Goal: Task Accomplishment & Management: Manage account settings

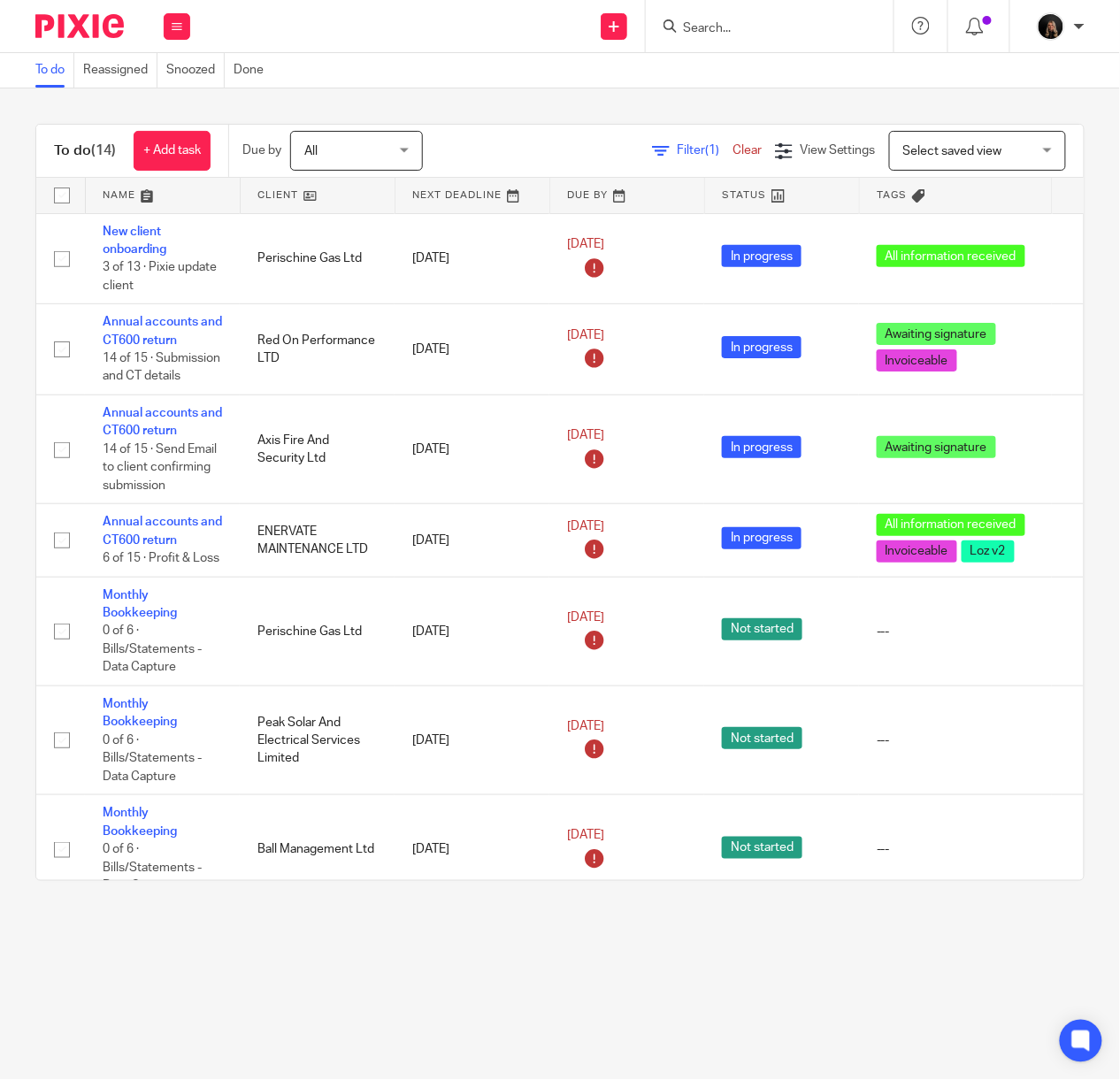
click at [68, 29] on img at bounding box center [80, 26] width 89 height 24
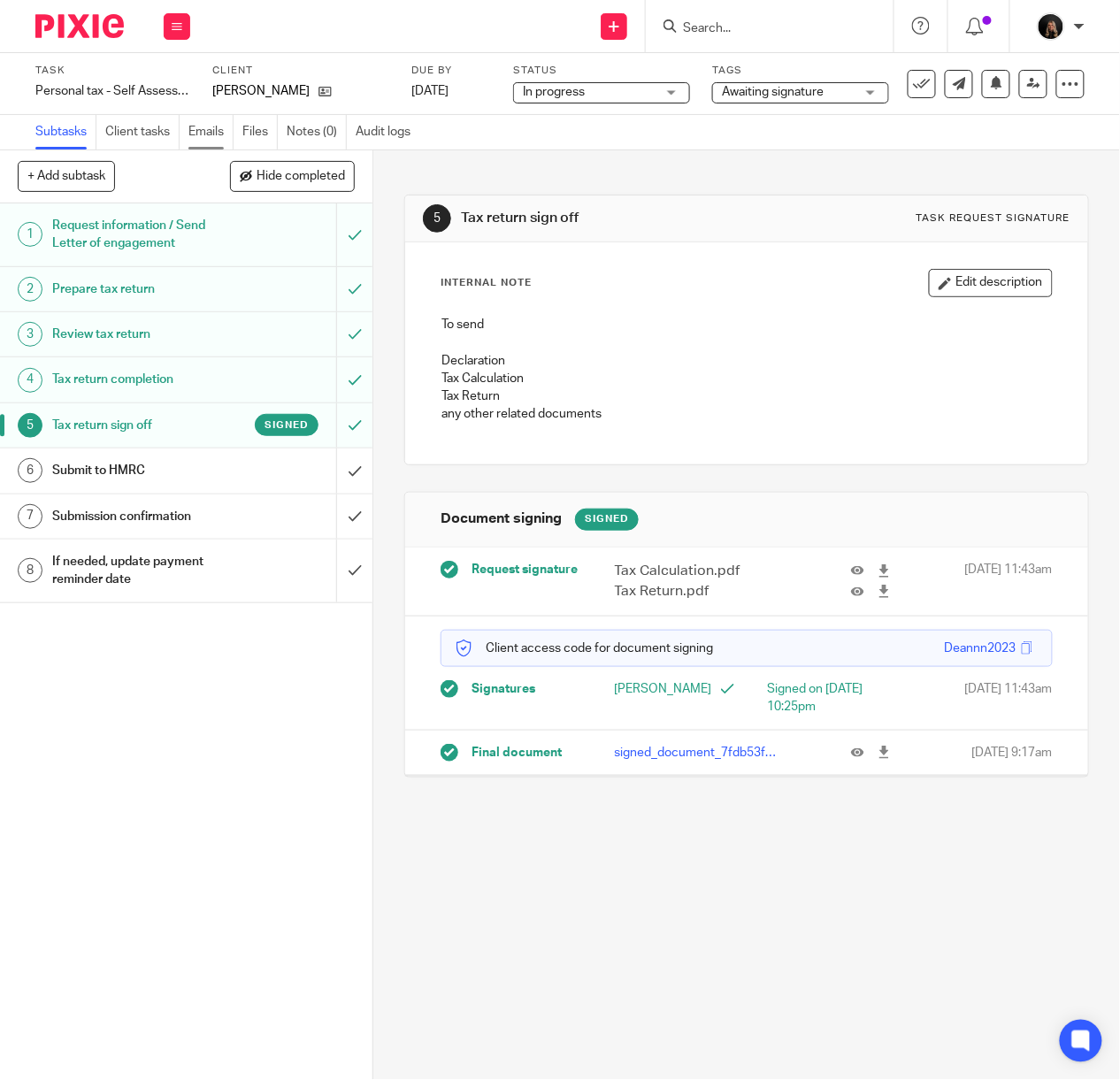
click at [206, 134] on link "Emails" at bounding box center [211, 132] width 45 height 35
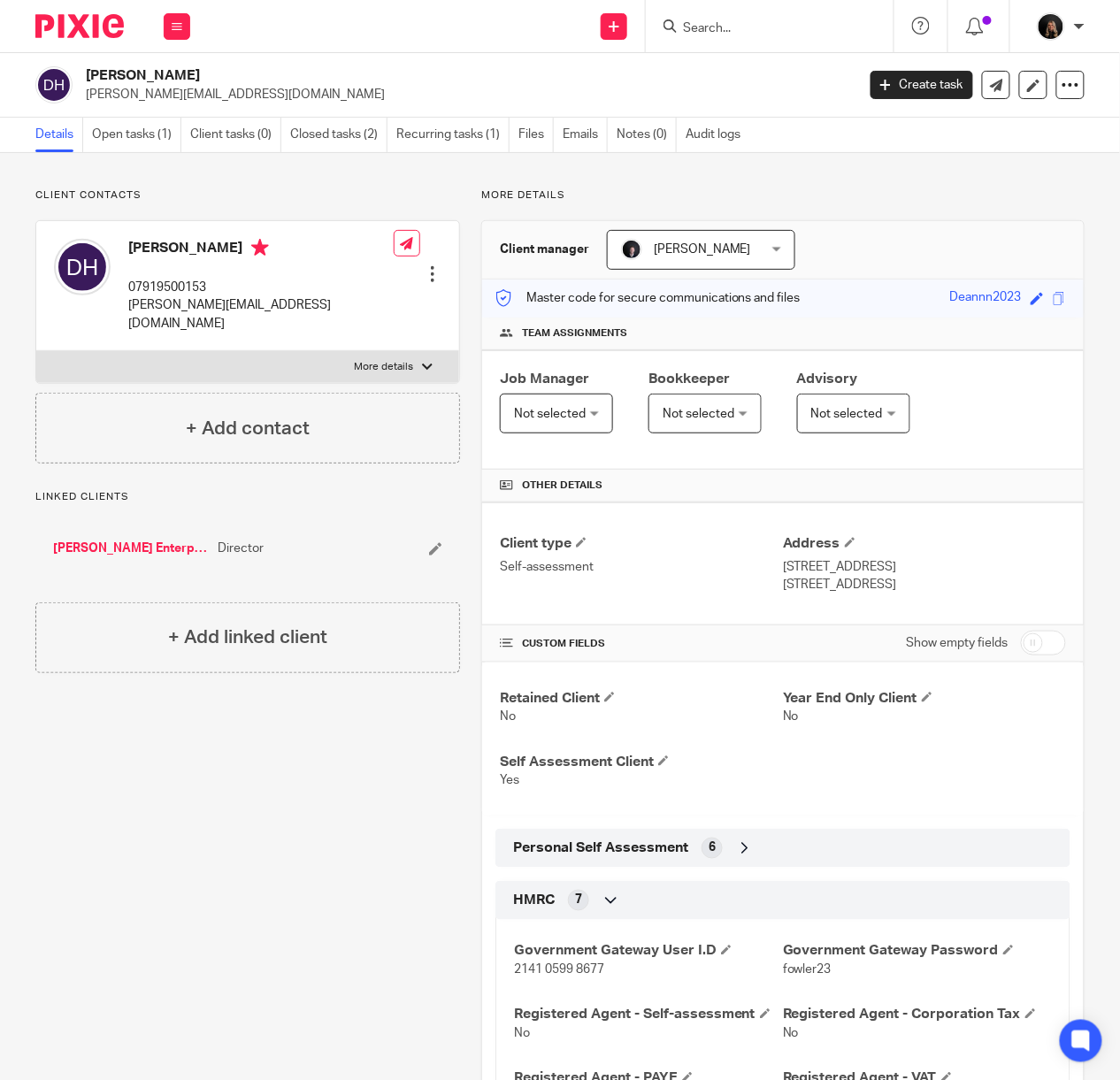
scroll to position [628, 0]
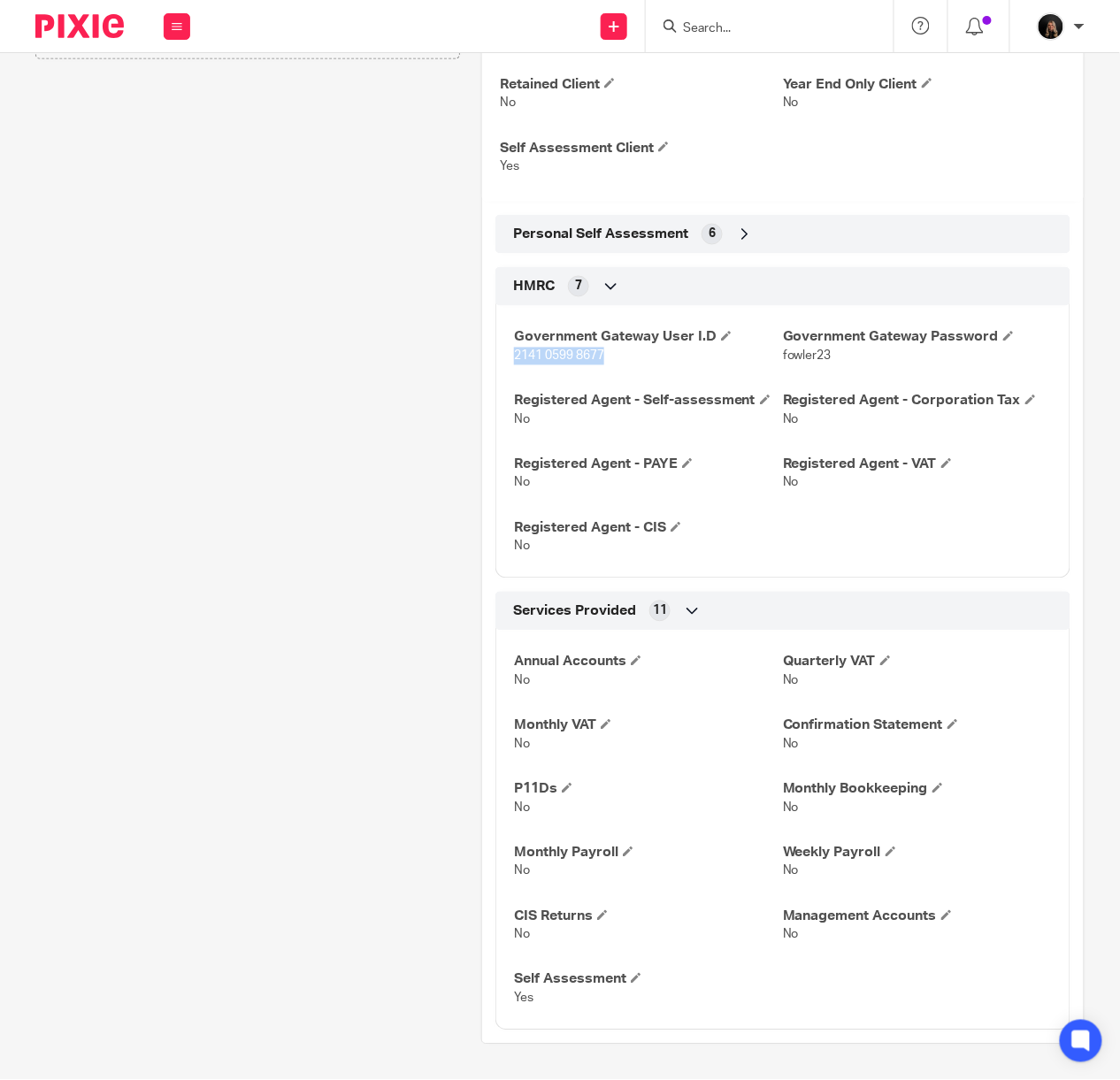
drag, startPoint x: 655, startPoint y: 370, endPoint x: 509, endPoint y: 377, distance: 146.2
click at [509, 377] on div "Government Gateway User I.D 2141 0599 8677 Government Gateway Password fowler23…" at bounding box center [783, 435] width 575 height 285
copy span "2141 0599 8677"
drag, startPoint x: 826, startPoint y: 359, endPoint x: 769, endPoint y: 375, distance: 59.2
click at [769, 375] on div "Government Gateway User I.D 2141 0599 8677 Government Gateway Password fowler23…" at bounding box center [783, 435] width 575 height 285
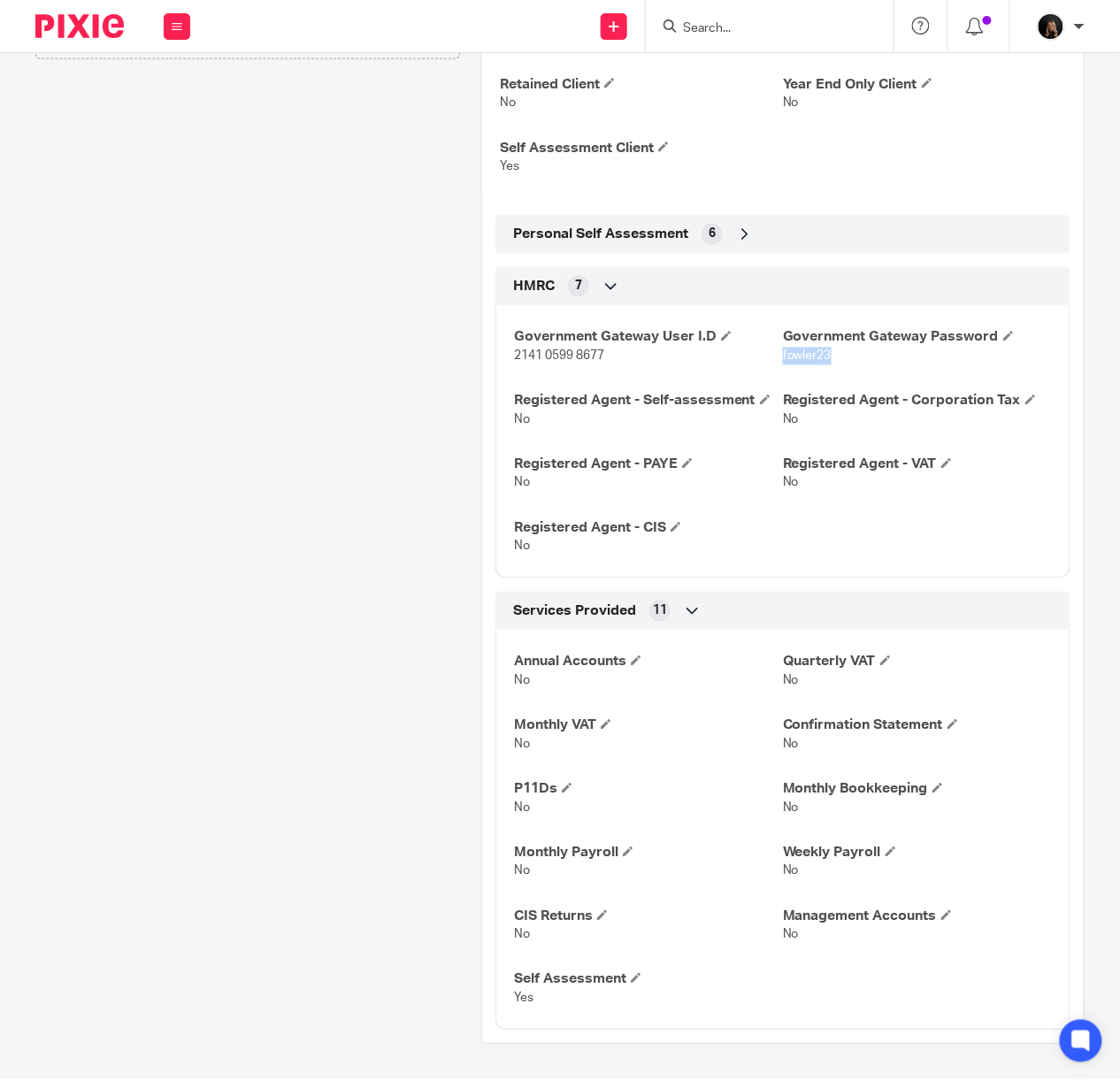
copy span "fowler23"
drag, startPoint x: 601, startPoint y: 368, endPoint x: 505, endPoint y: 368, distance: 96.0
click at [505, 368] on div "Government Gateway User I.D 2141 0599 8677 Government Gateway Password fowler23…" at bounding box center [783, 435] width 575 height 285
copy span "2141 0599 8677"
drag, startPoint x: 825, startPoint y: 373, endPoint x: 768, endPoint y: 373, distance: 57.0
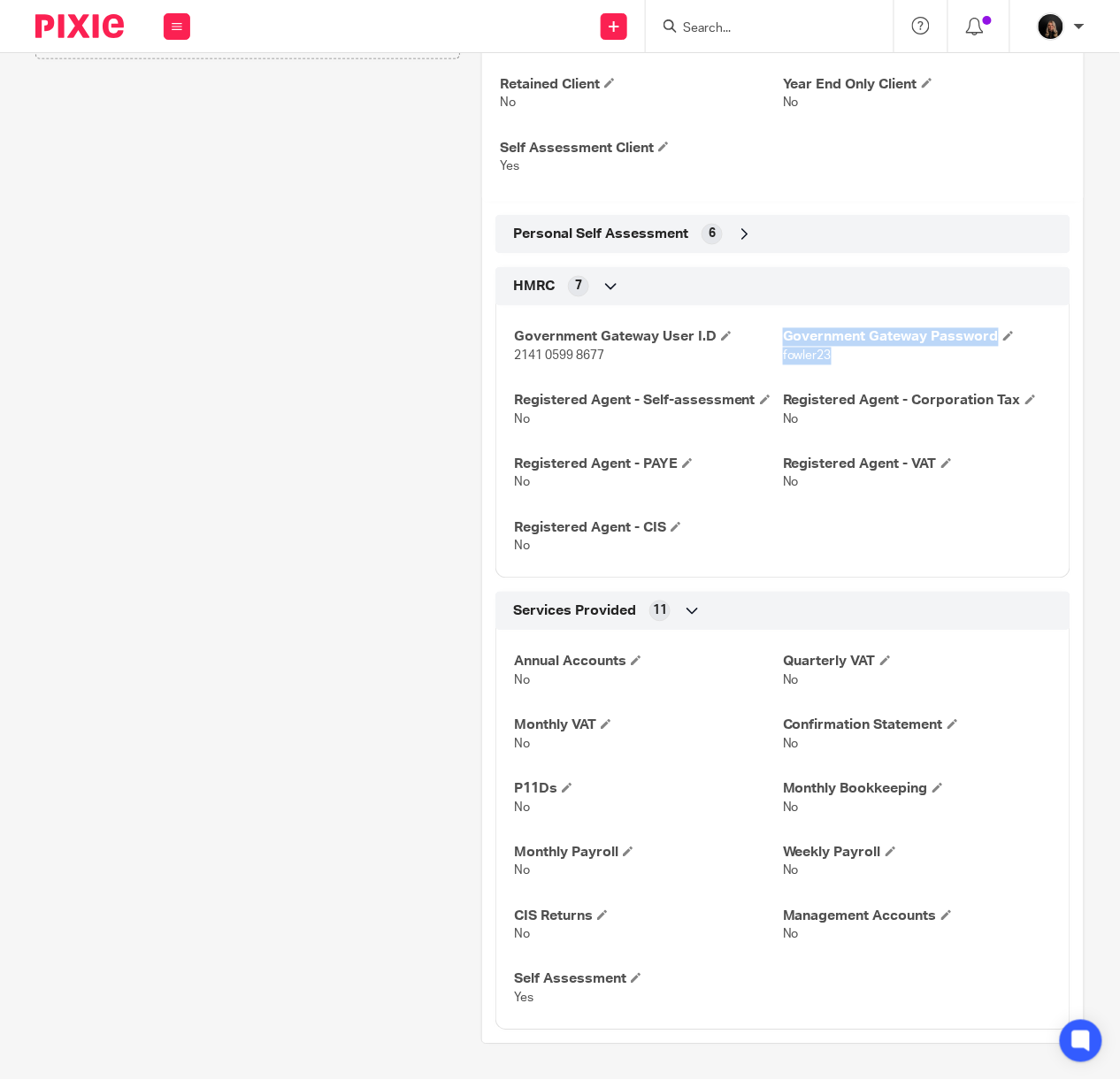
click at [768, 373] on div "Government Gateway User I.D 2141 0599 8677 Government Gateway Password fowler23…" at bounding box center [783, 435] width 575 height 285
click at [836, 380] on div "Government Gateway User I.D 2141 0599 8677 Government Gateway Password fowler23…" at bounding box center [783, 435] width 575 height 285
click at [836, 377] on div "Government Gateway User I.D 2141 0599 8677 Government Gateway Password fowler23…" at bounding box center [783, 435] width 575 height 285
drag, startPoint x: 829, startPoint y: 371, endPoint x: 769, endPoint y: 370, distance: 60.0
click at [783, 365] on p "fowler23" at bounding box center [917, 357] width 269 height 18
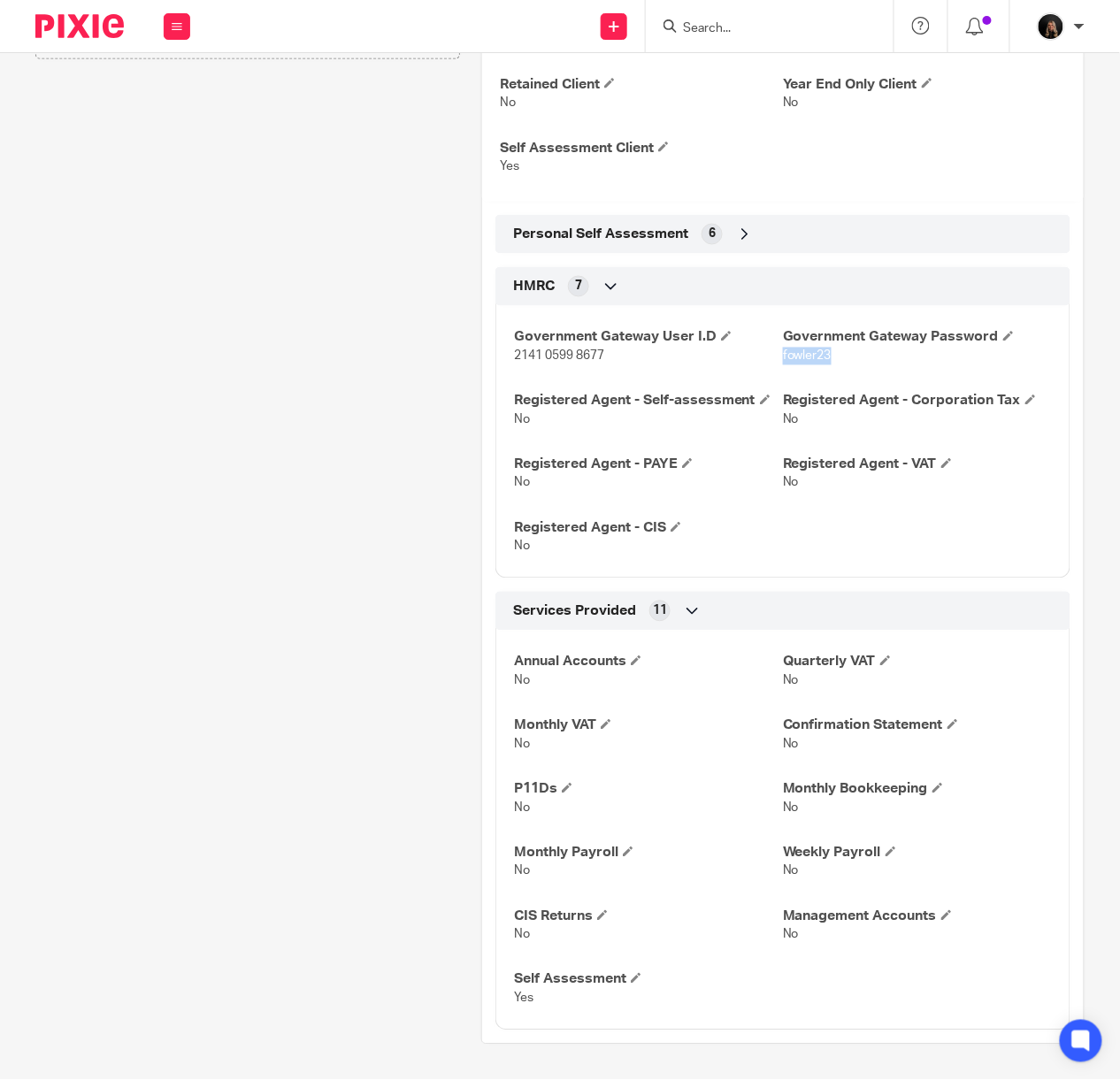
copy span "fowler23"
click at [743, 241] on icon at bounding box center [745, 234] width 18 height 18
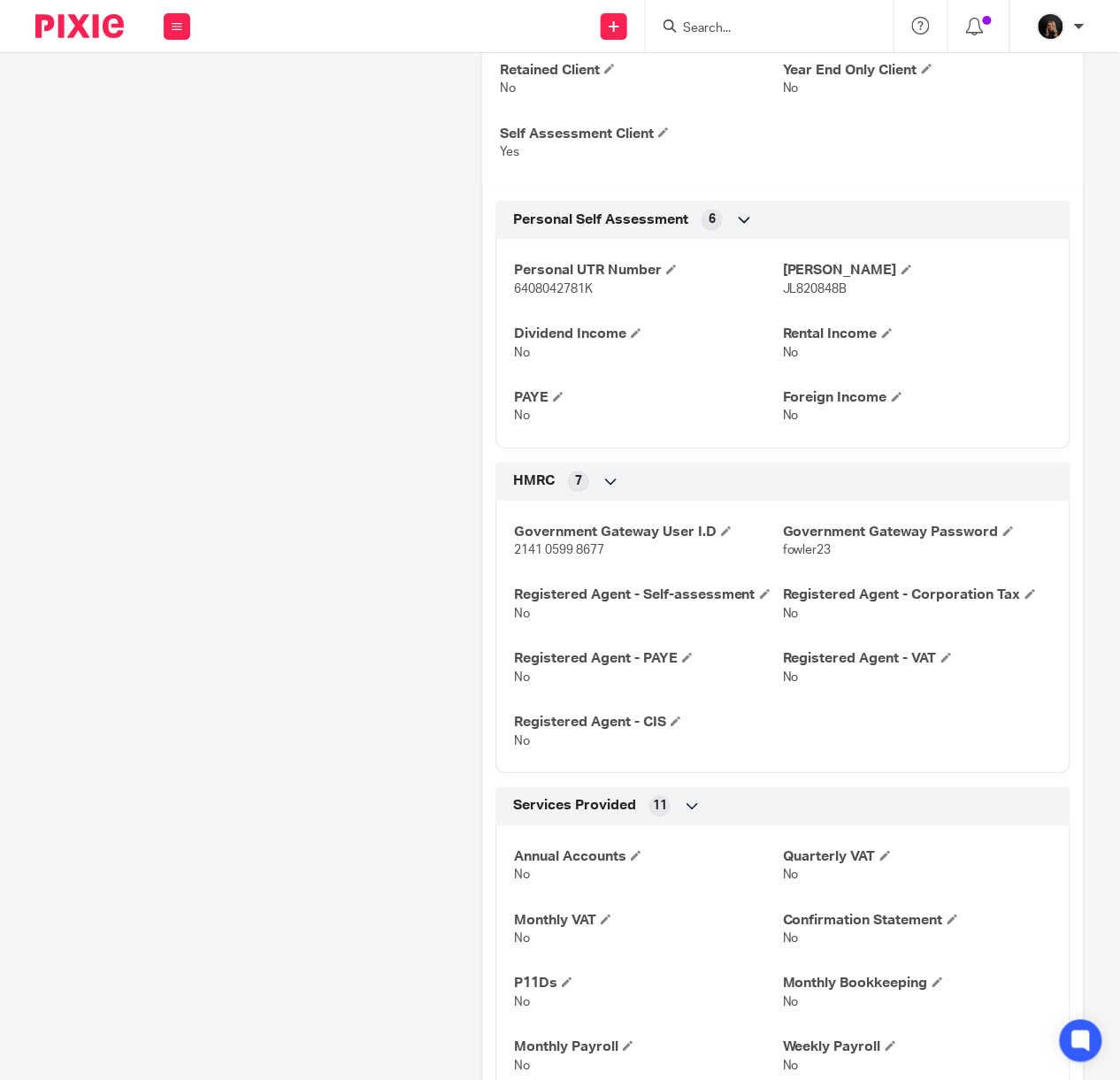
drag, startPoint x: 598, startPoint y: 310, endPoint x: 589, endPoint y: 311, distance: 9.1
click at [598, 299] on p "6408042781K" at bounding box center [648, 290] width 269 height 18
drag, startPoint x: 596, startPoint y: 311, endPoint x: 507, endPoint y: 309, distance: 89.0
click at [513, 299] on p "6408042781K" at bounding box center [648, 290] width 269 height 18
copy span "6408042781K"
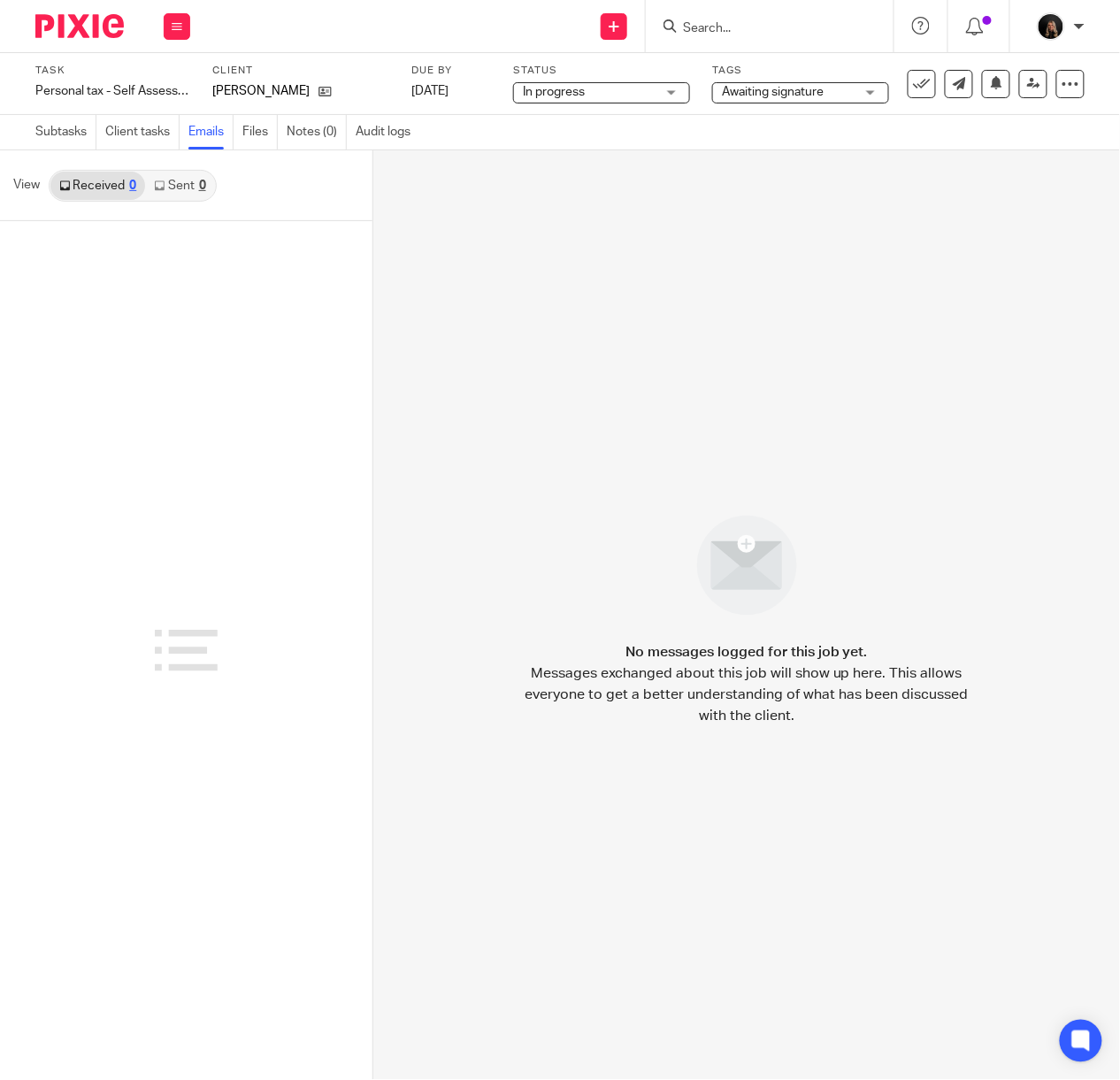
click at [181, 184] on link "Sent 0" at bounding box center [179, 186] width 69 height 29
click at [74, 122] on link "Subtasks" at bounding box center [66, 132] width 61 height 35
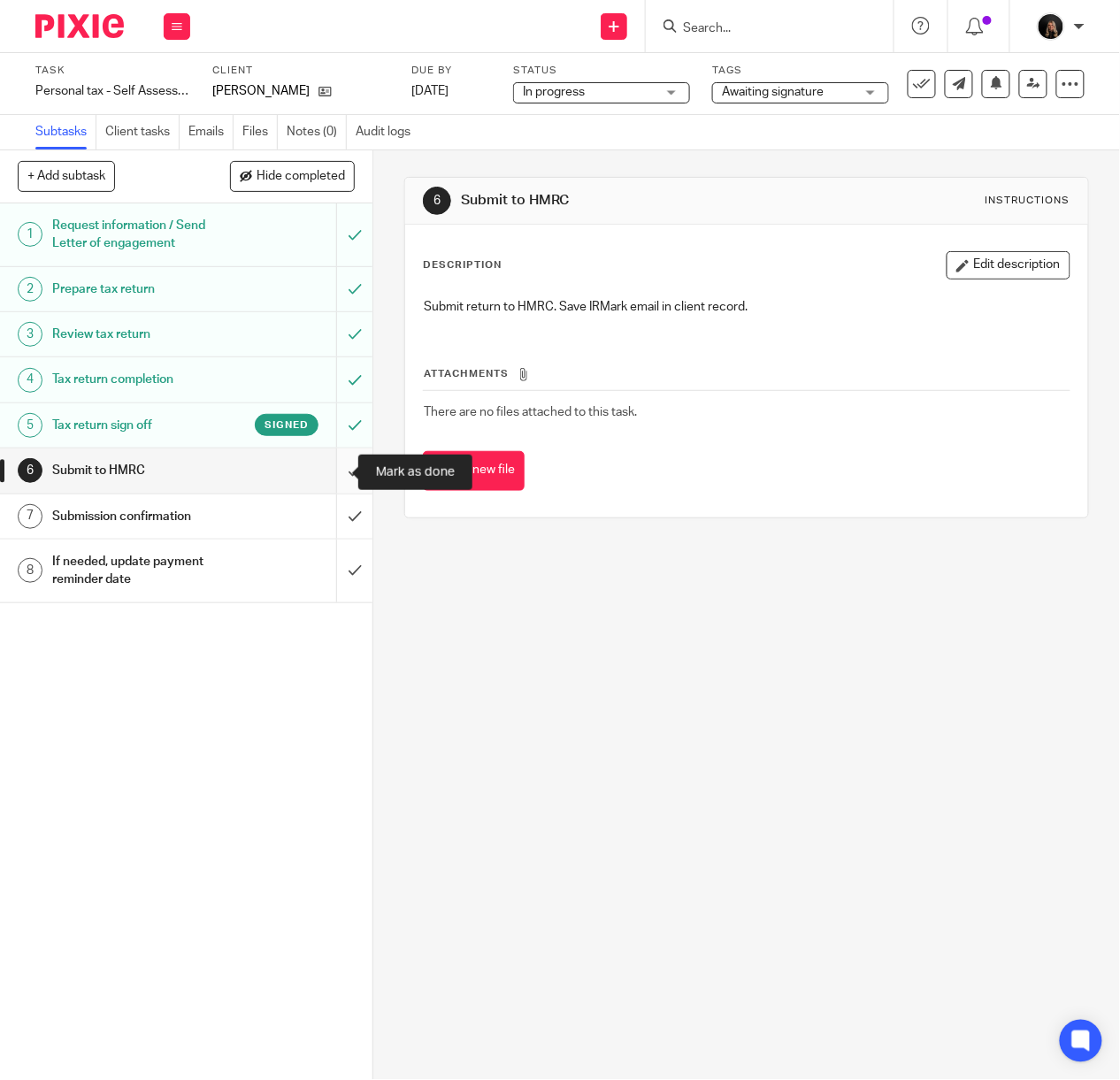
click at [348, 472] on input "submit" at bounding box center [186, 470] width 372 height 44
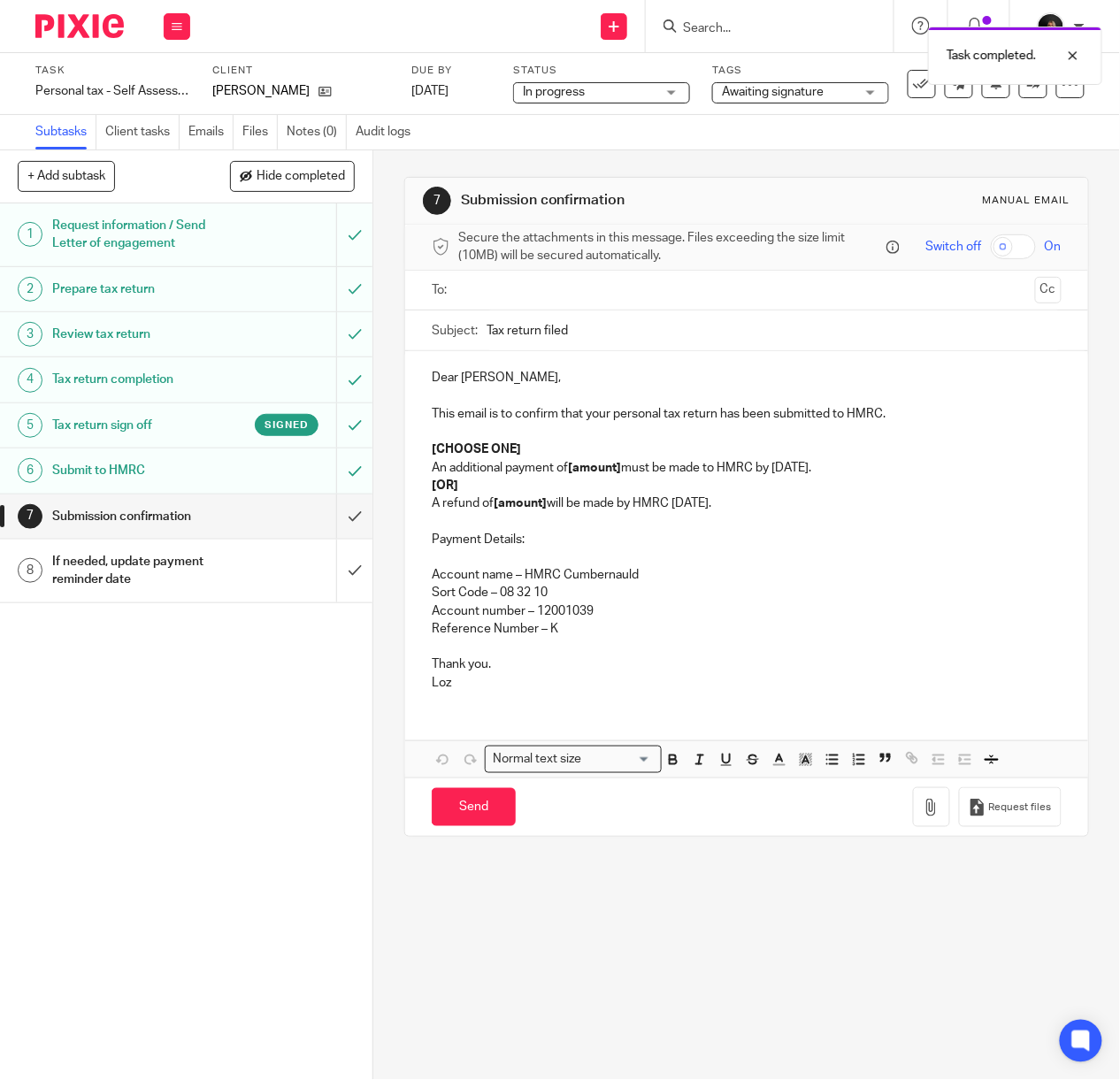
click at [509, 301] on input "text" at bounding box center [745, 290] width 563 height 21
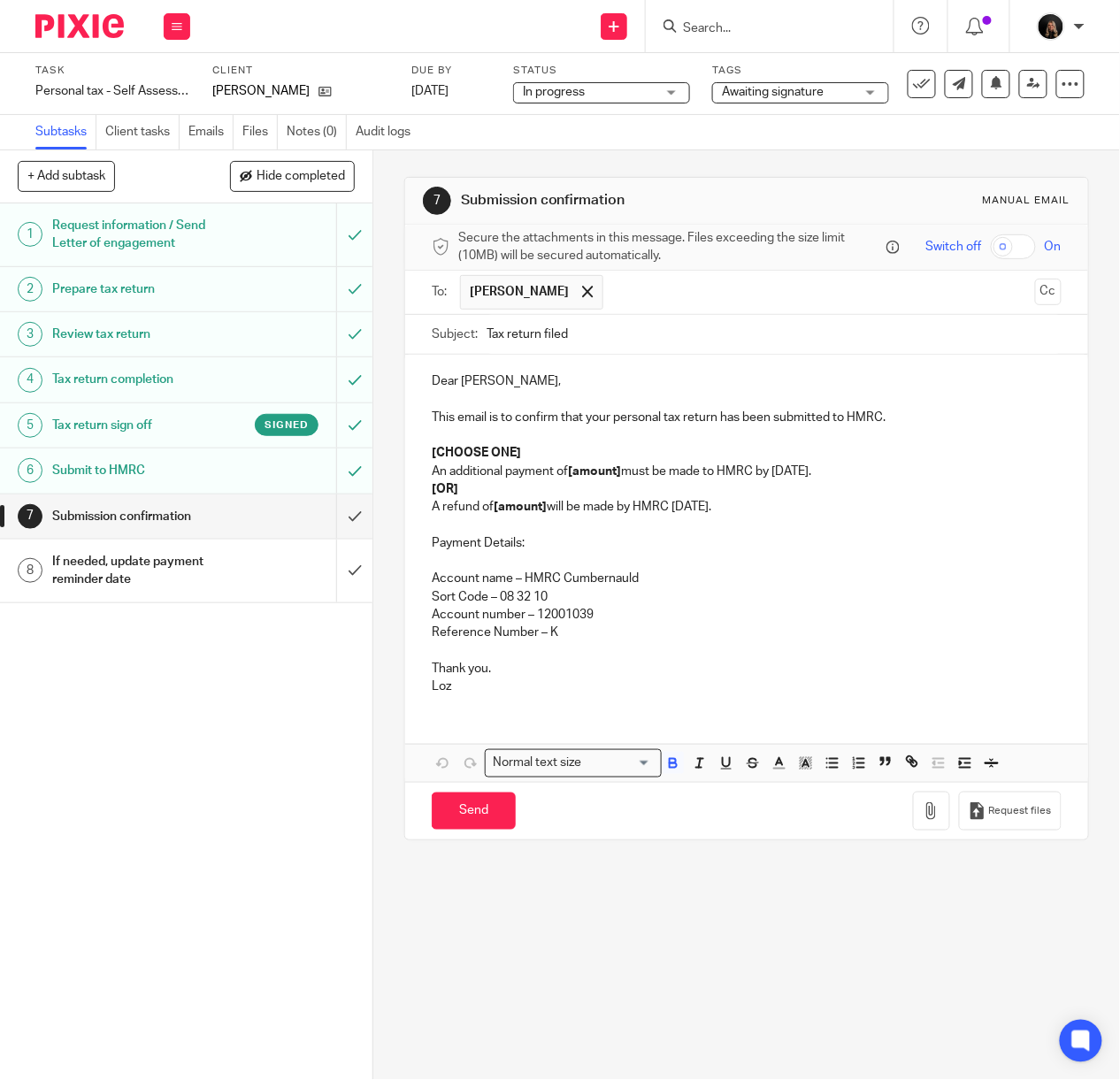
drag, startPoint x: 772, startPoint y: 522, endPoint x: 420, endPoint y: 492, distance: 353.3
click at [420, 492] on div "Dear Dean, This email is to confirm that your personal tax return has been subm…" at bounding box center [746, 531] width 683 height 353
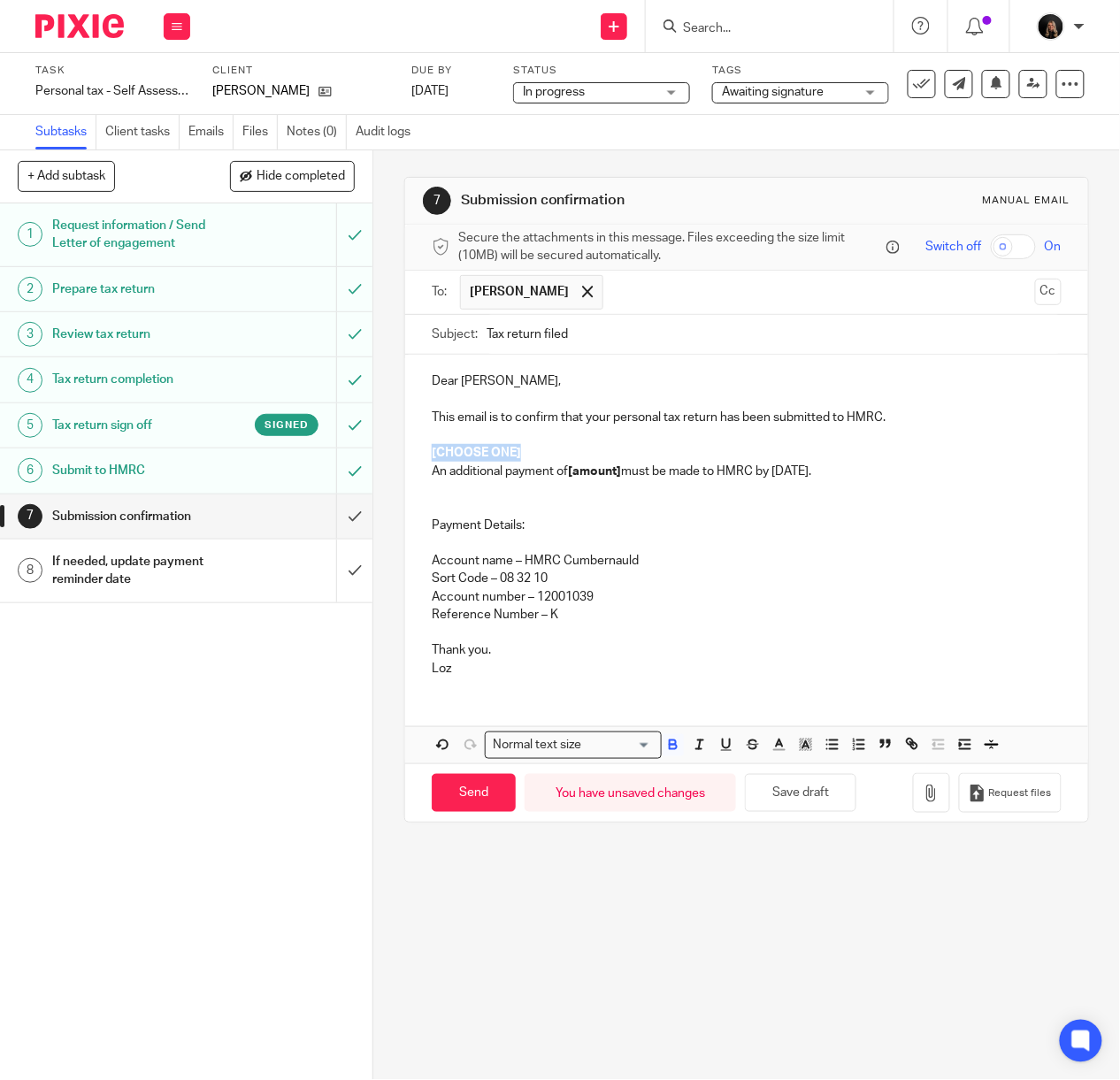
drag, startPoint x: 524, startPoint y: 457, endPoint x: 411, endPoint y: 460, distance: 113.0
click at [411, 460] on div "Dear Dean, This email is to confirm that your personal tax return has been subm…" at bounding box center [746, 523] width 683 height 336
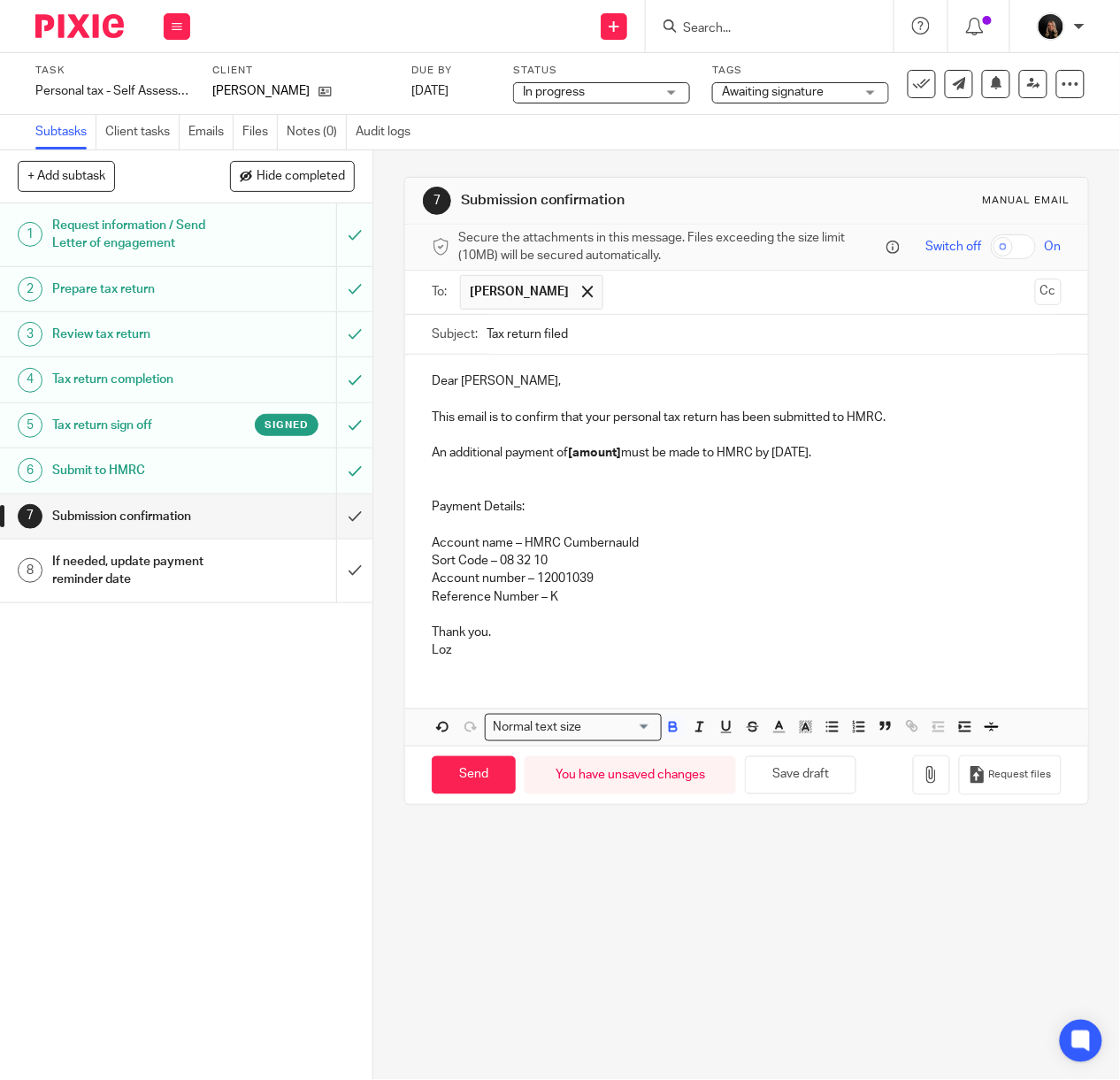
click at [619, 457] on p "An additional payment of [amount] must be made to HMRC by 31 January." at bounding box center [746, 453] width 630 height 18
click at [864, 456] on p "An additional payment of £1,297.18 must be made to HMRC by 31 January." at bounding box center [746, 453] width 630 height 18
click at [570, 606] on p "Reference Number – K" at bounding box center [746, 597] width 630 height 18
click at [541, 602] on p "Reference Number – K" at bounding box center [746, 597] width 630 height 18
click at [564, 624] on p at bounding box center [746, 615] width 630 height 18
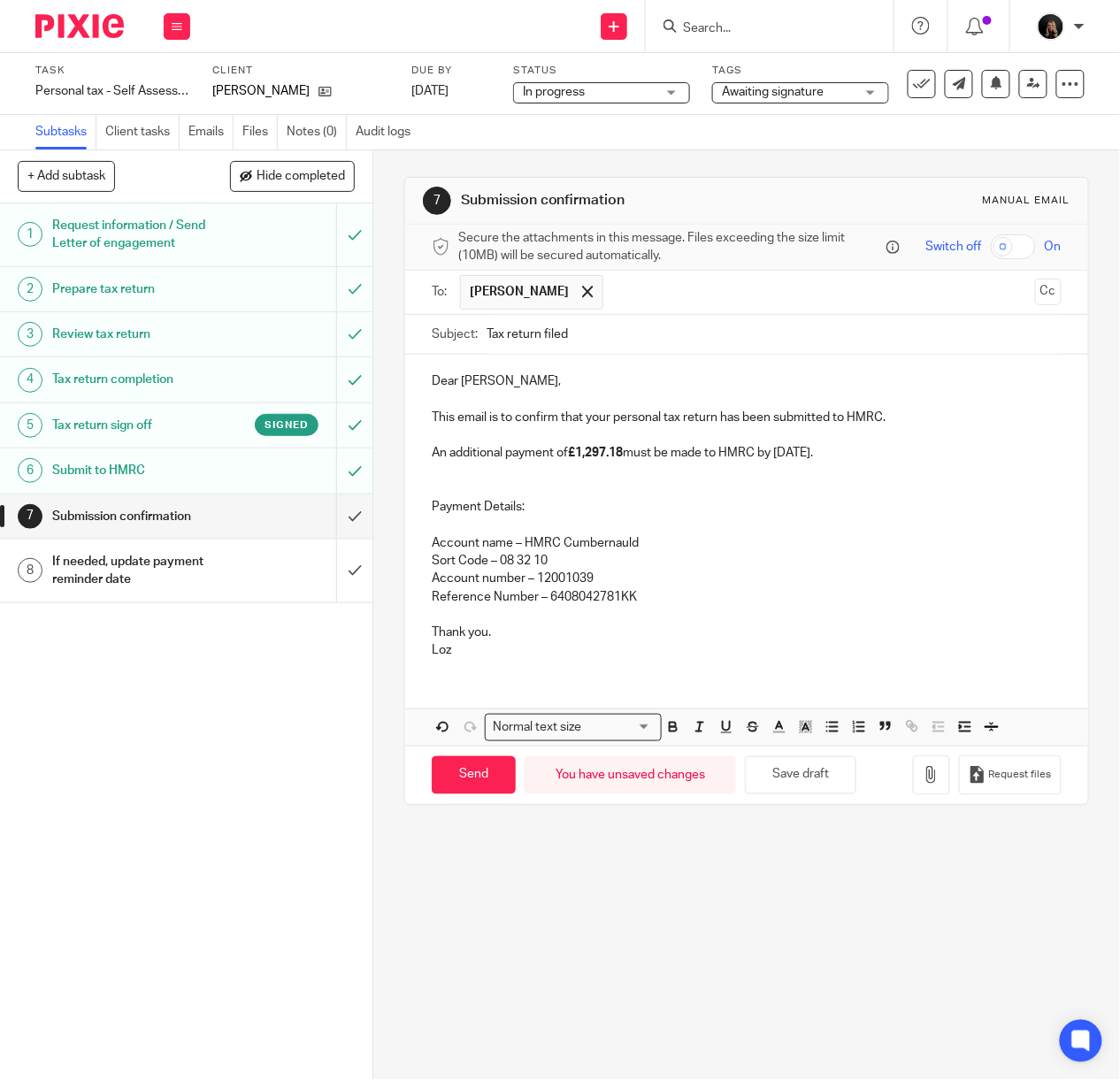
click at [628, 605] on p "Reference Number – 6408042781KK" at bounding box center [746, 597] width 630 height 18
click at [456, 623] on p at bounding box center [746, 615] width 630 height 18
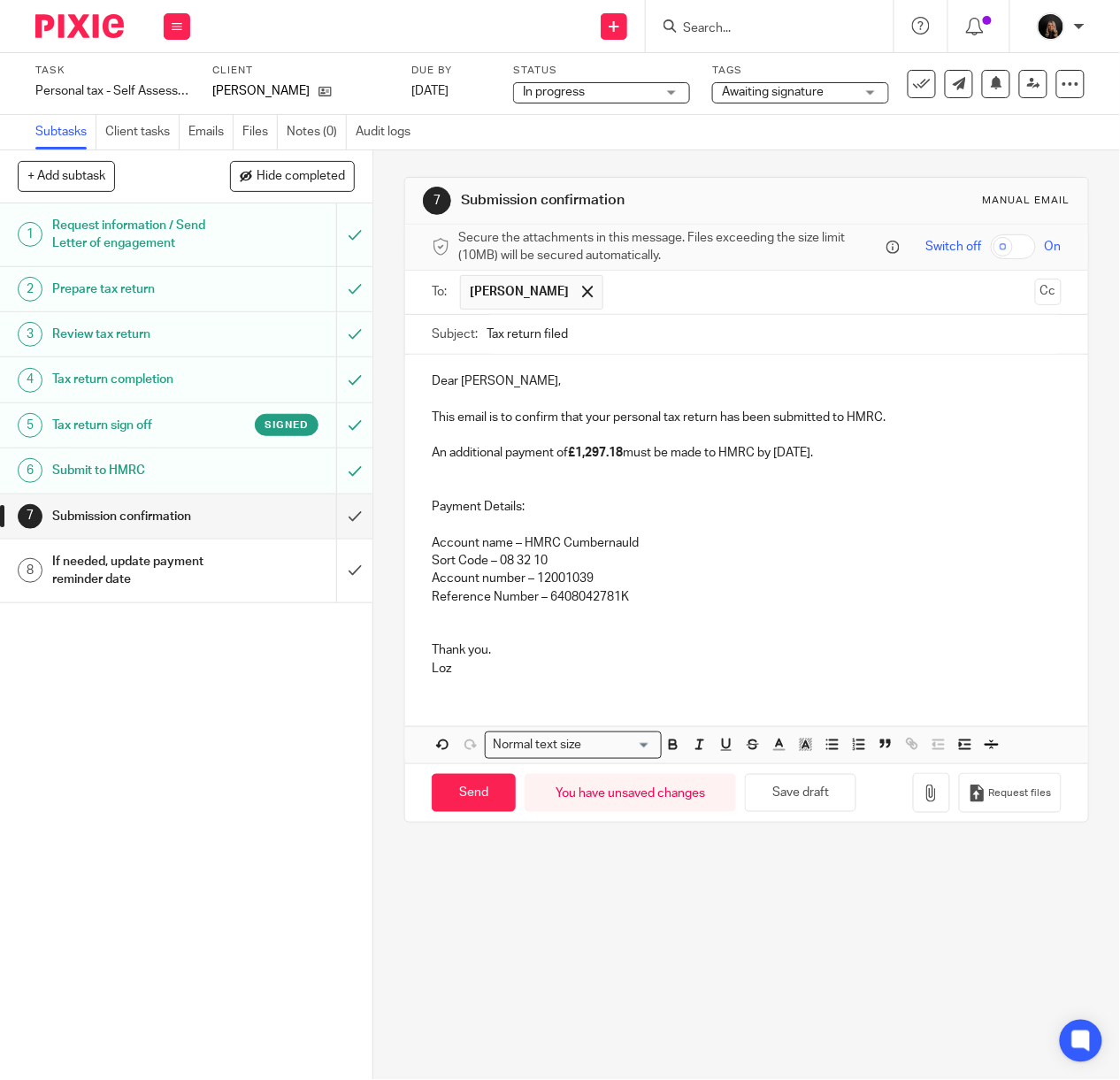
click at [592, 552] on p "Account name – HMRC Cumbernauld Sort Code – 08 32 10" at bounding box center [746, 552] width 630 height 37
click at [635, 614] on p at bounding box center [746, 615] width 630 height 18
click at [922, 800] on icon "button" at bounding box center [931, 794] width 18 height 18
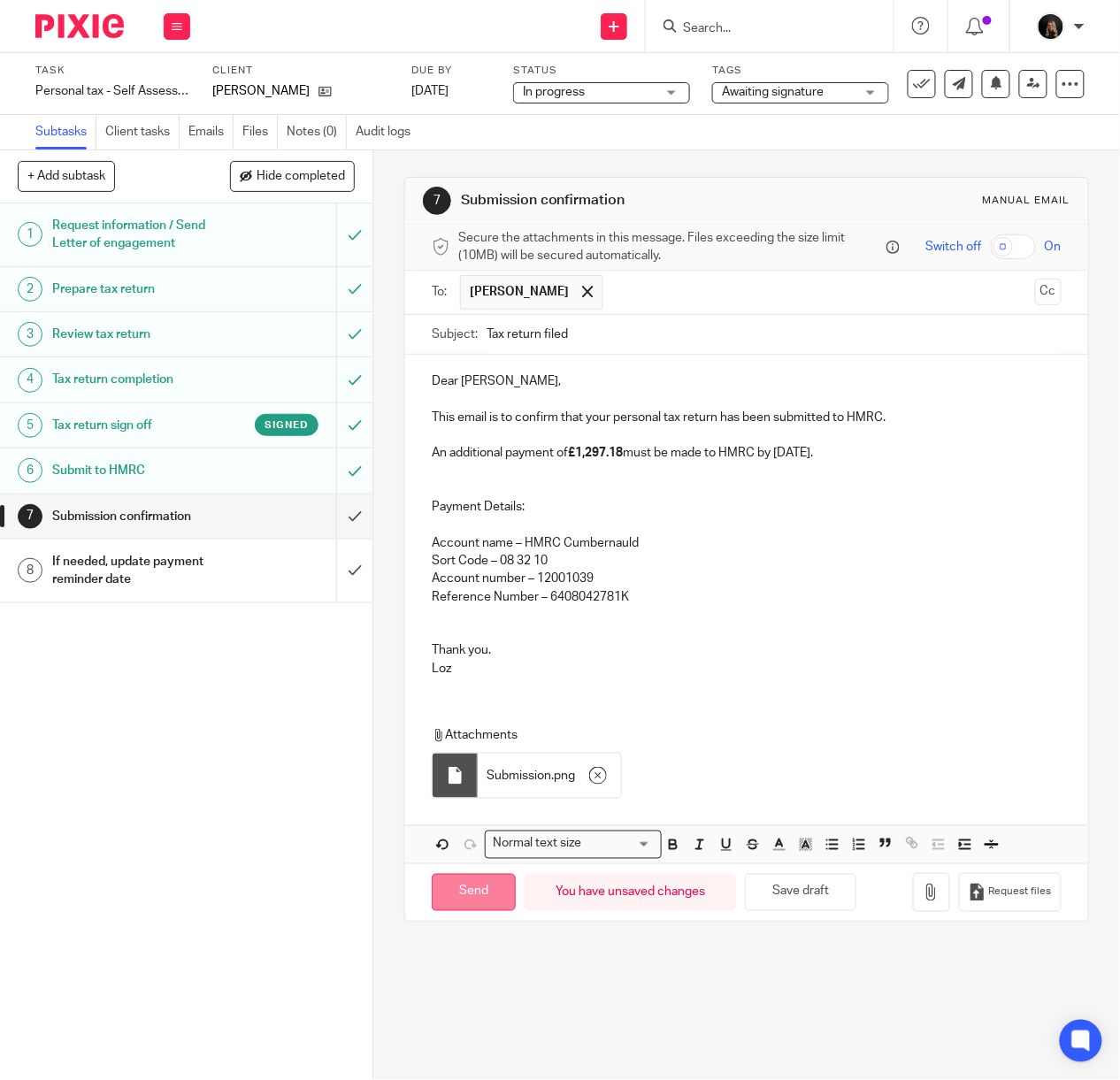
click at [483, 896] on input "Send" at bounding box center [473, 893] width 84 height 38
type input "Sent"
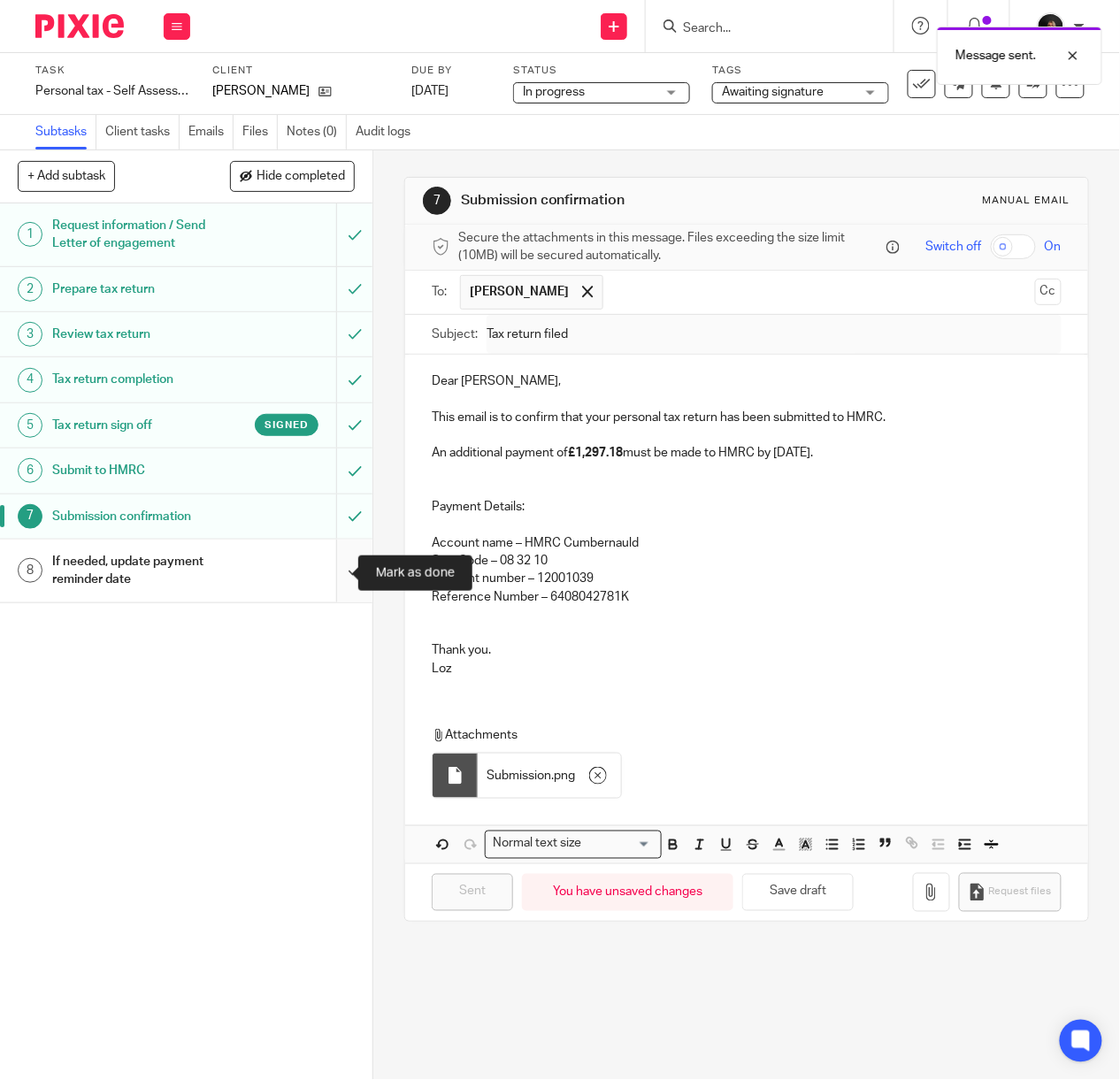
click at [318, 565] on input "submit" at bounding box center [186, 571] width 372 height 63
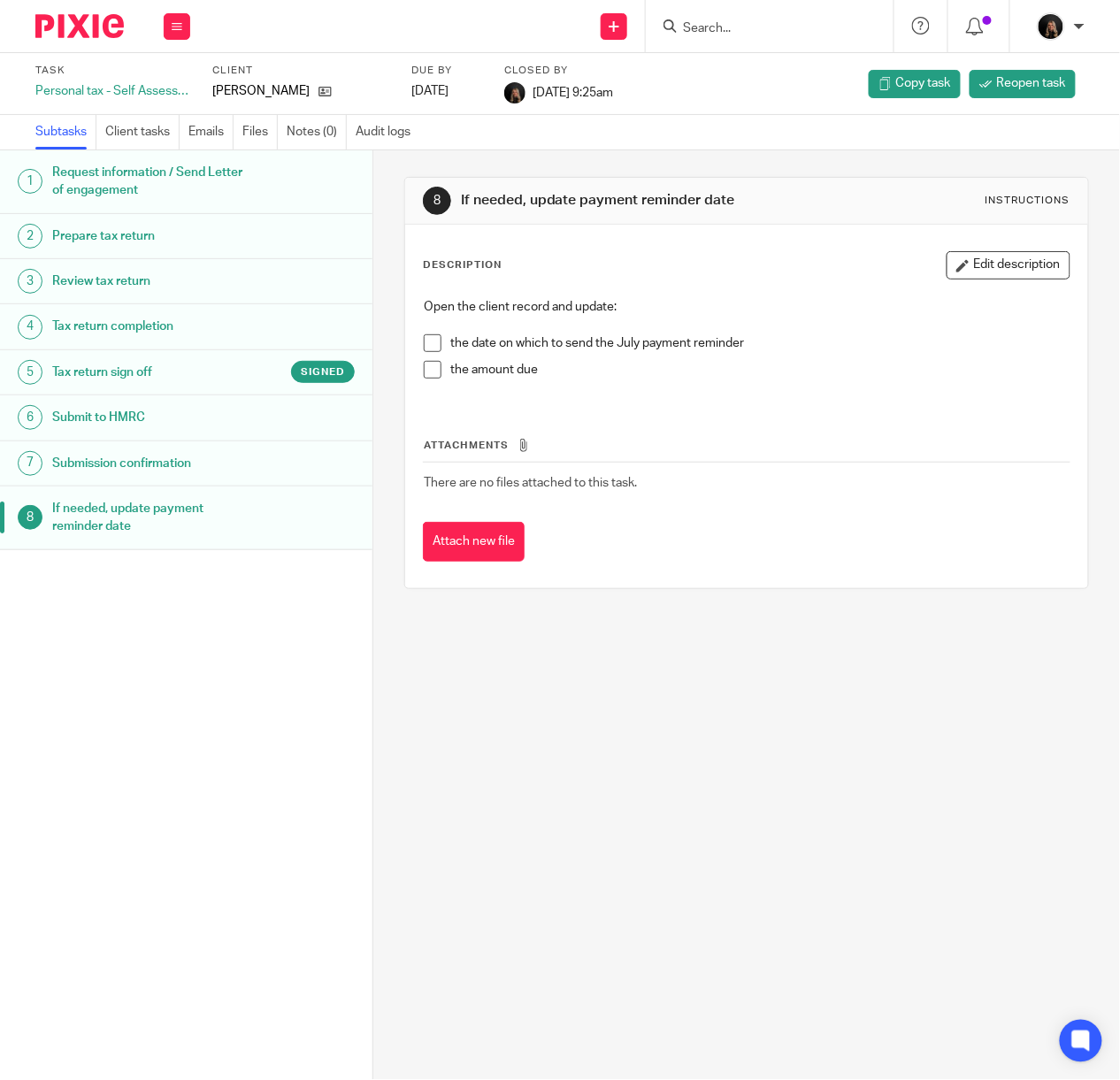
click at [425, 344] on span at bounding box center [433, 344] width 18 height 18
click at [424, 365] on span at bounding box center [433, 370] width 18 height 18
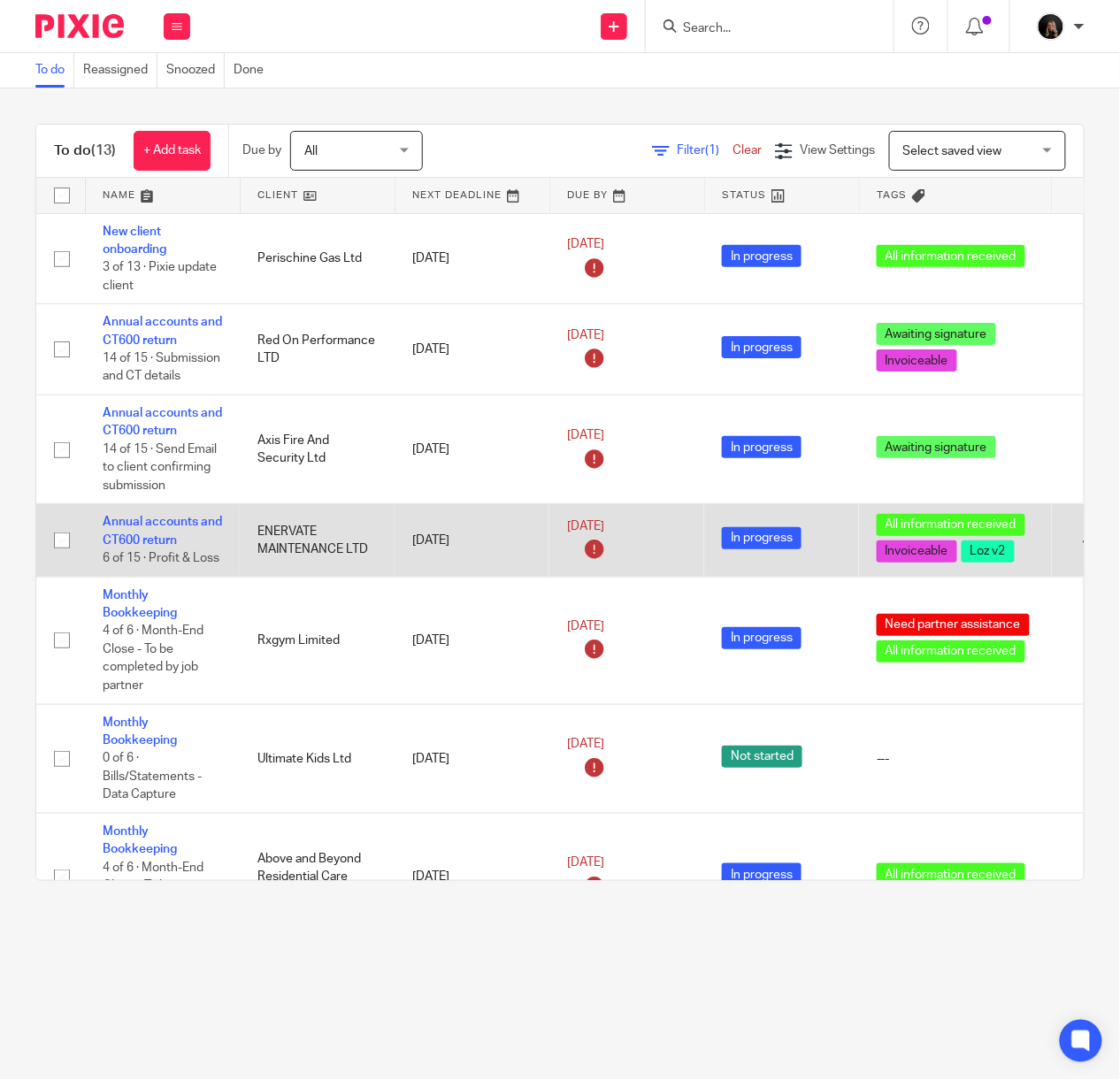
click at [134, 532] on td "Annual accounts and CT600 return 6 of 15 · Profit & Loss" at bounding box center [162, 540] width 155 height 72
click at [128, 543] on link "Annual accounts and CT600 return" at bounding box center [162, 531] width 119 height 30
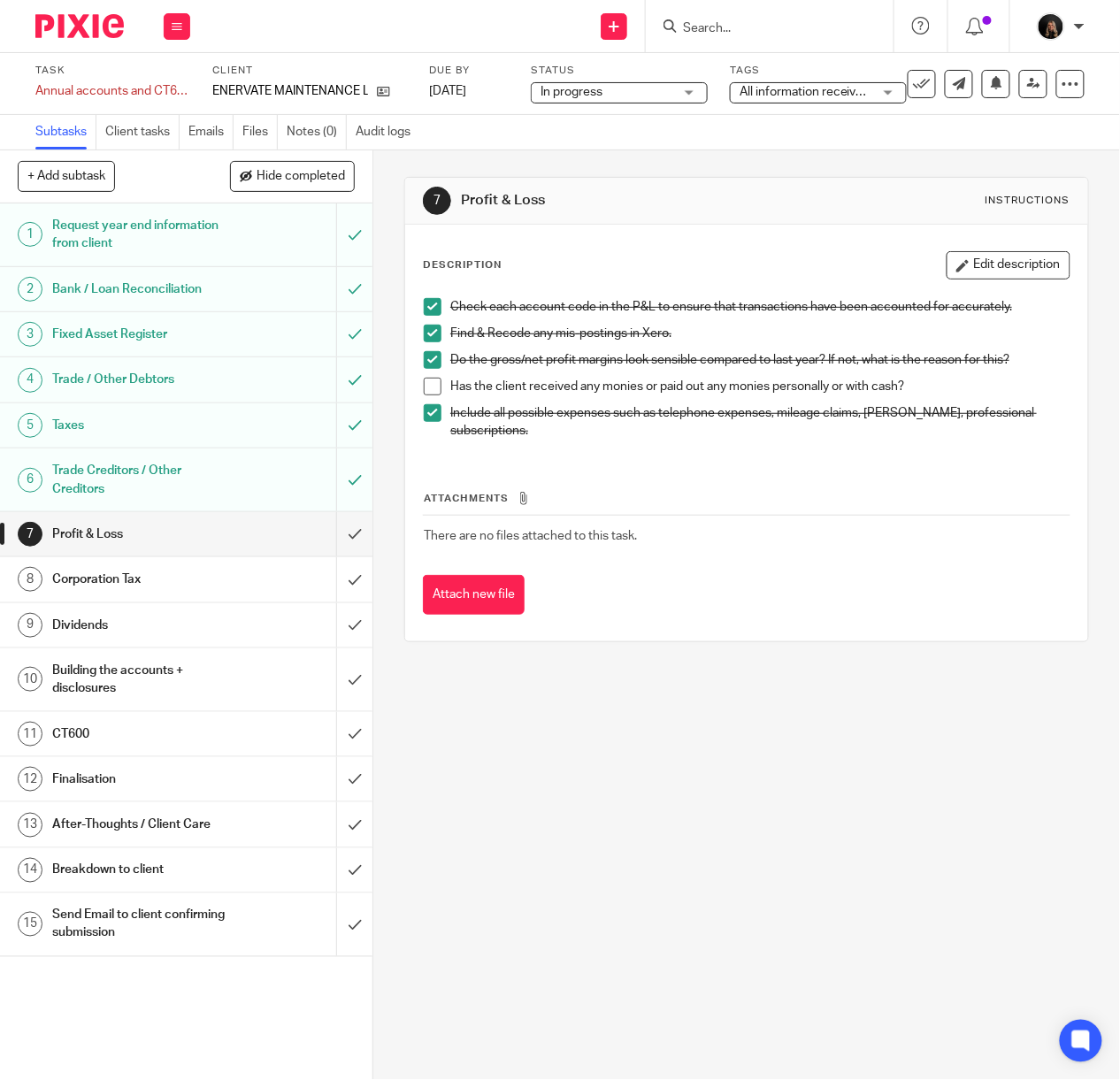
click at [141, 238] on h1 "Request year end information from client" at bounding box center [140, 234] width 178 height 45
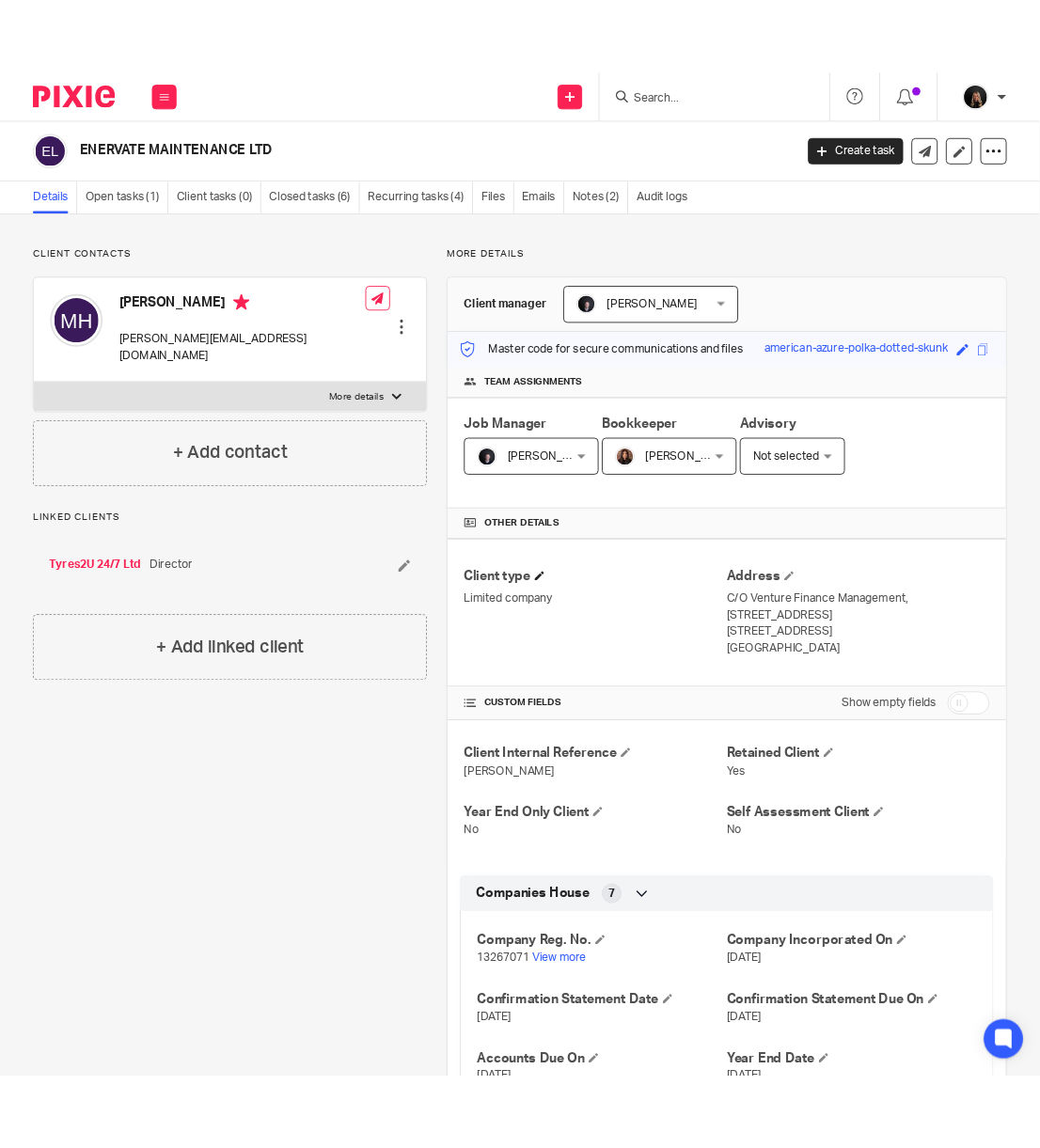
scroll to position [335, 0]
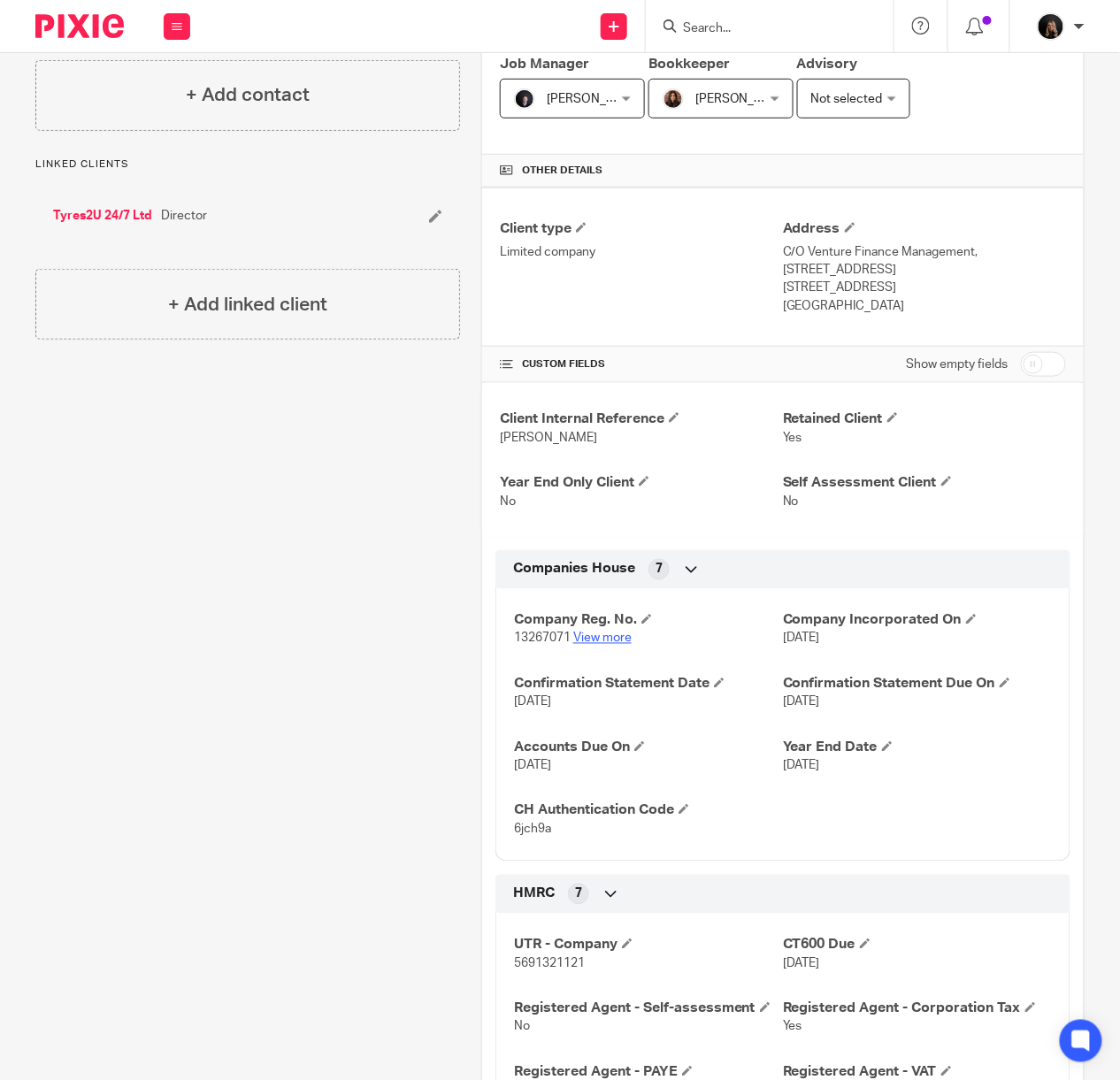
click at [578, 642] on link "View more" at bounding box center [602, 639] width 58 height 13
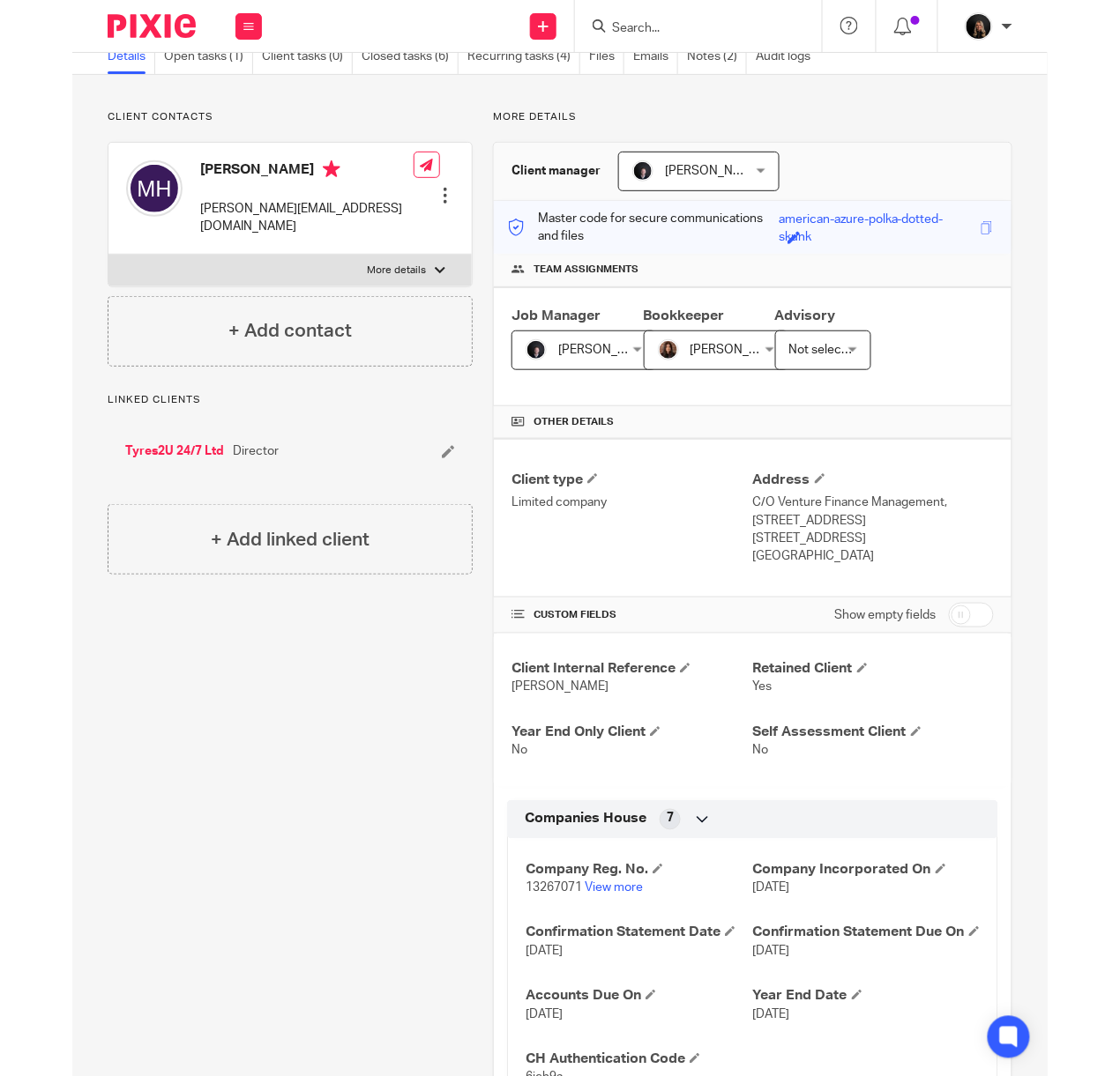
scroll to position [0, 0]
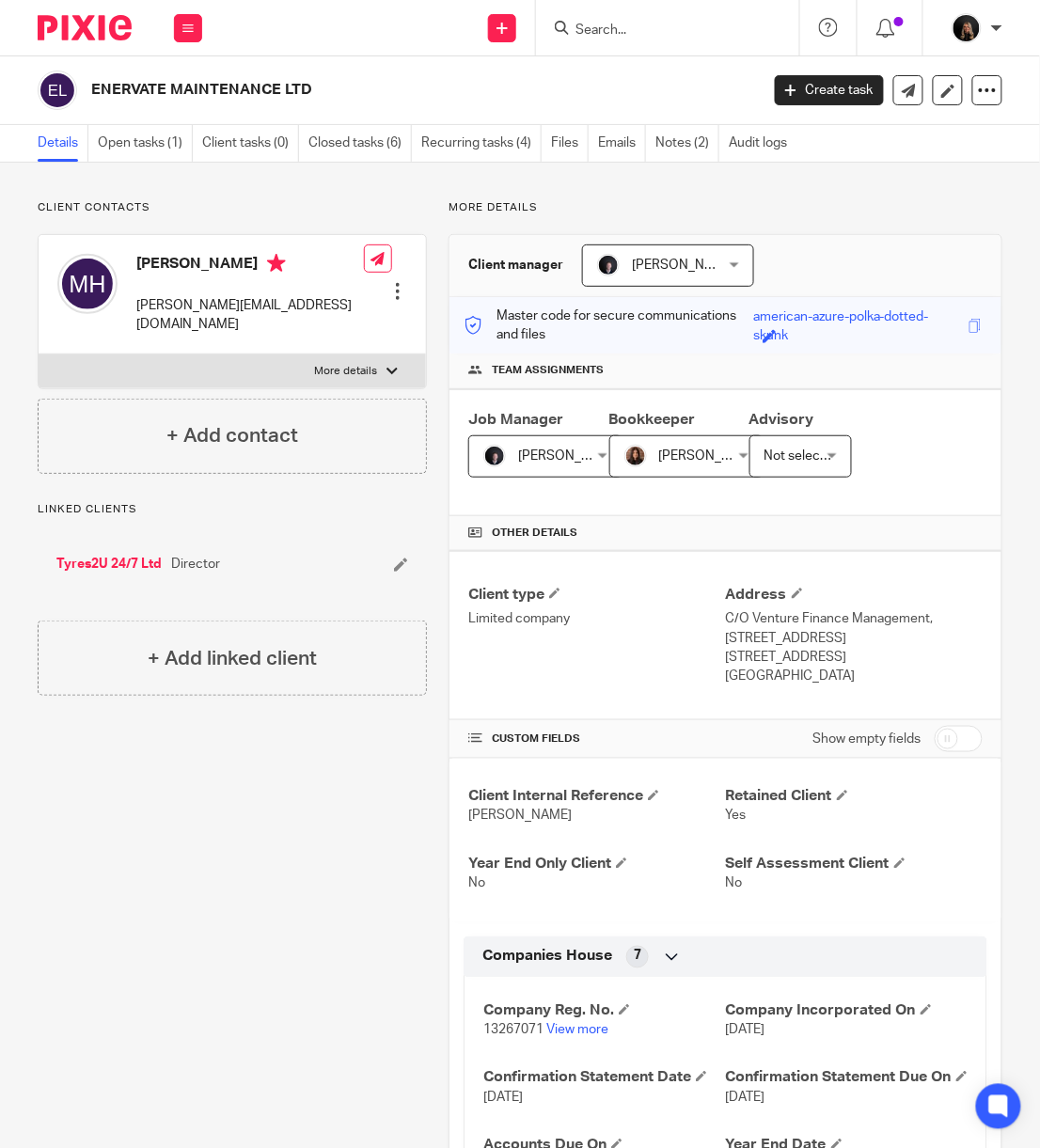
click at [358, 363] on label "More details" at bounding box center [232, 372] width 387 height 34
click at [39, 355] on input "More details" at bounding box center [38, 354] width 1 height 1
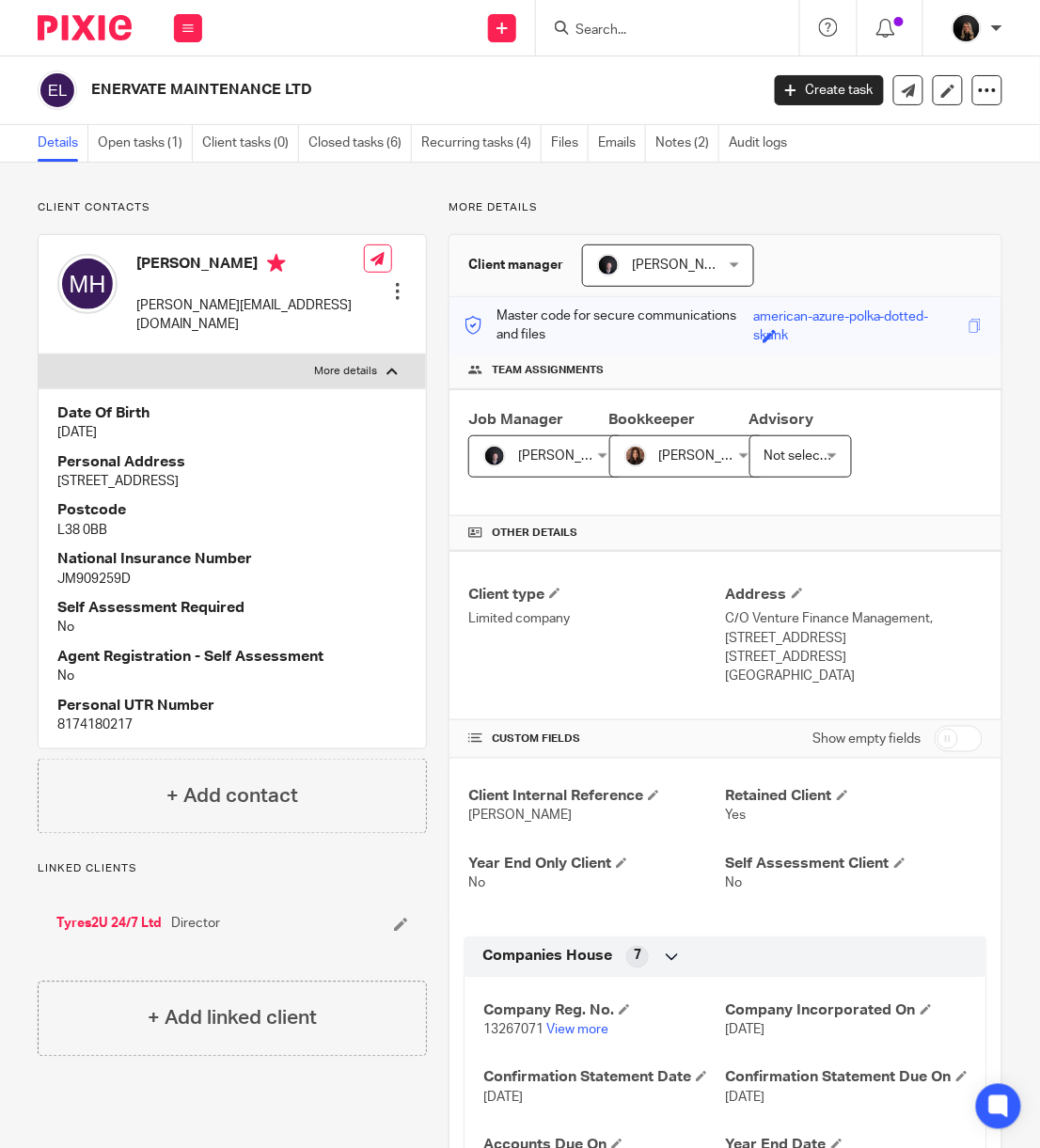
click at [358, 364] on p "More details" at bounding box center [345, 372] width 63 height 15
click at [39, 355] on input "More details" at bounding box center [38, 354] width 1 height 1
checkbox input "false"
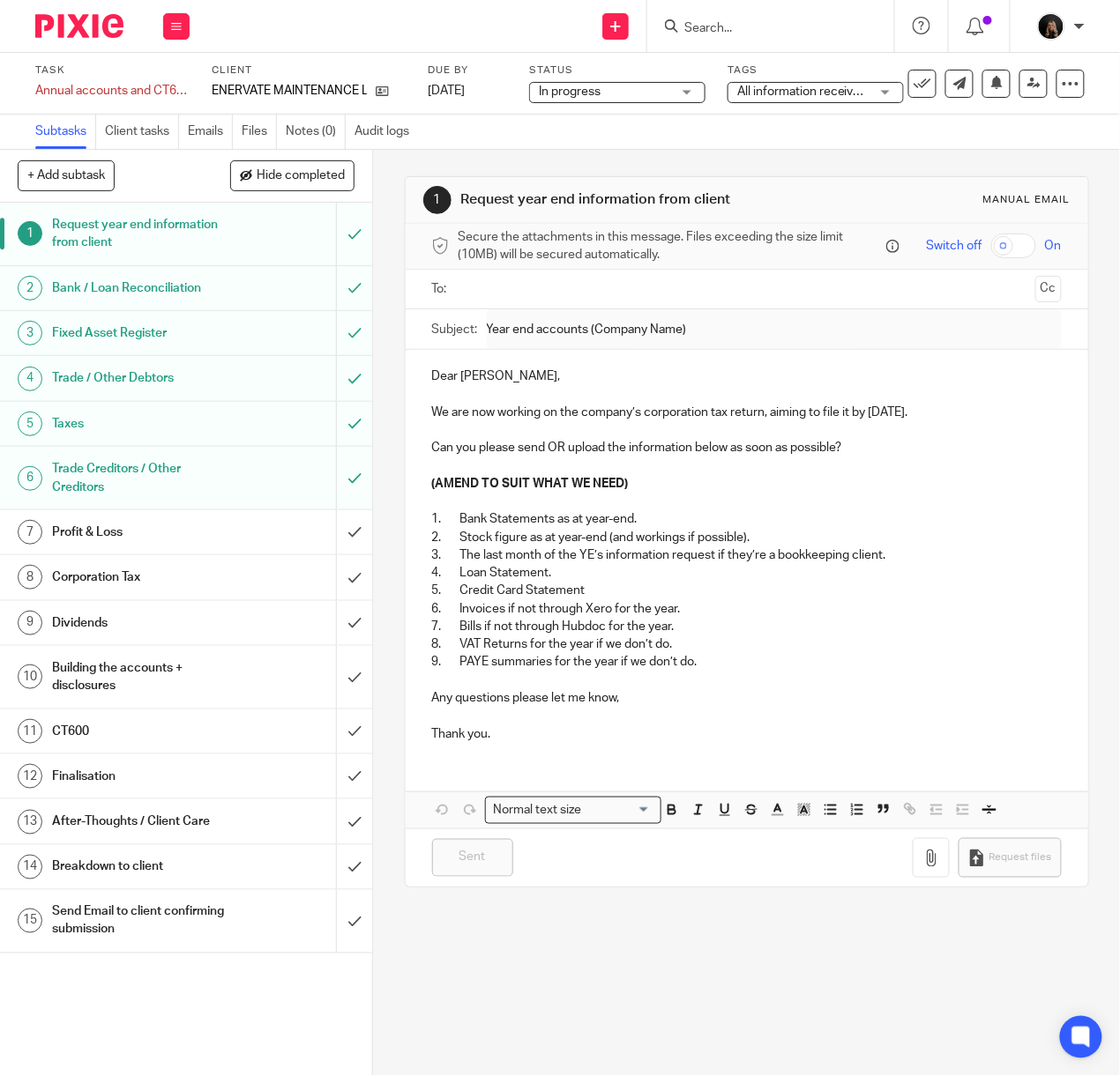
click at [68, 21] on img at bounding box center [79, 26] width 88 height 24
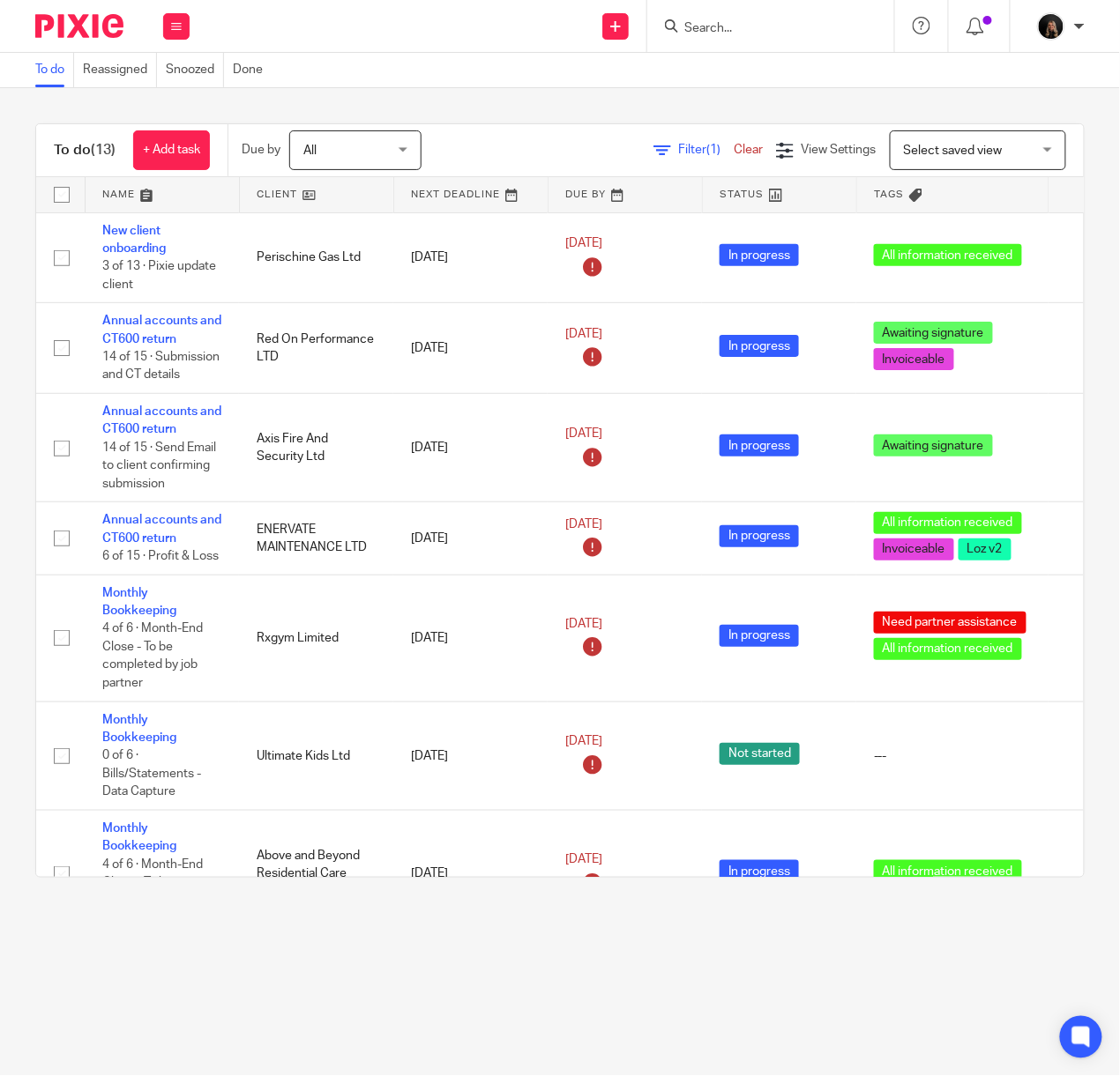
click at [58, 12] on div at bounding box center [72, 26] width 145 height 52
click at [115, 32] on img at bounding box center [79, 26] width 88 height 24
click at [400, 43] on div "Send new email Create task Add client Request signature Get Support Contact Sup…" at bounding box center [663, 26] width 912 height 52
